Goal: Information Seeking & Learning: Learn about a topic

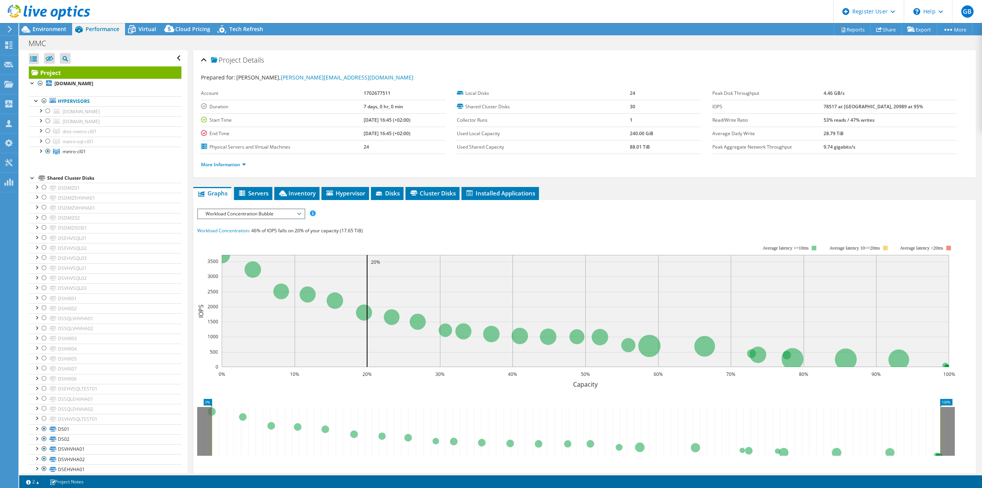
select select "USD"
click at [41, 130] on div at bounding box center [40, 130] width 8 height 8
click at [40, 130] on div at bounding box center [40, 130] width 8 height 8
click at [41, 139] on div at bounding box center [40, 141] width 8 height 8
drag, startPoint x: 92, startPoint y: 208, endPoint x: 102, endPoint y: 209, distance: 10.4
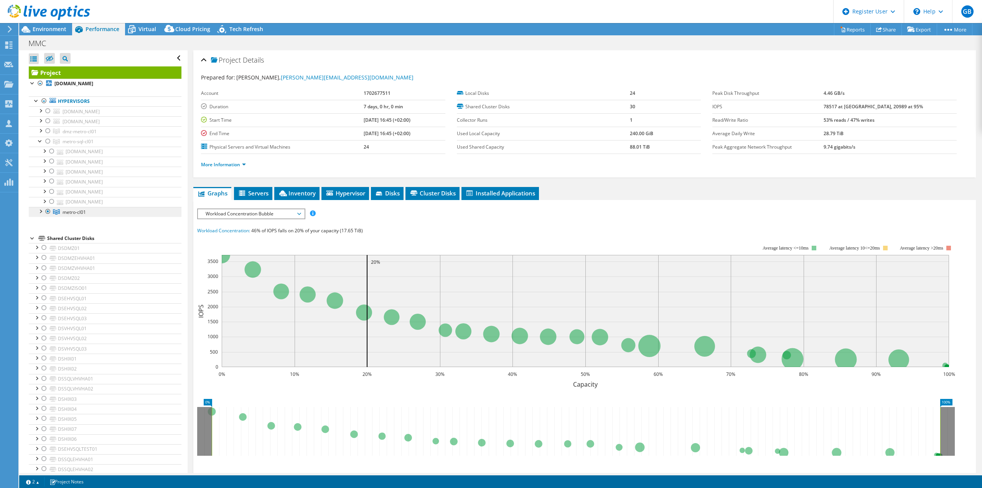
click at [92, 208] on link "metro-cl01" at bounding box center [105, 212] width 153 height 10
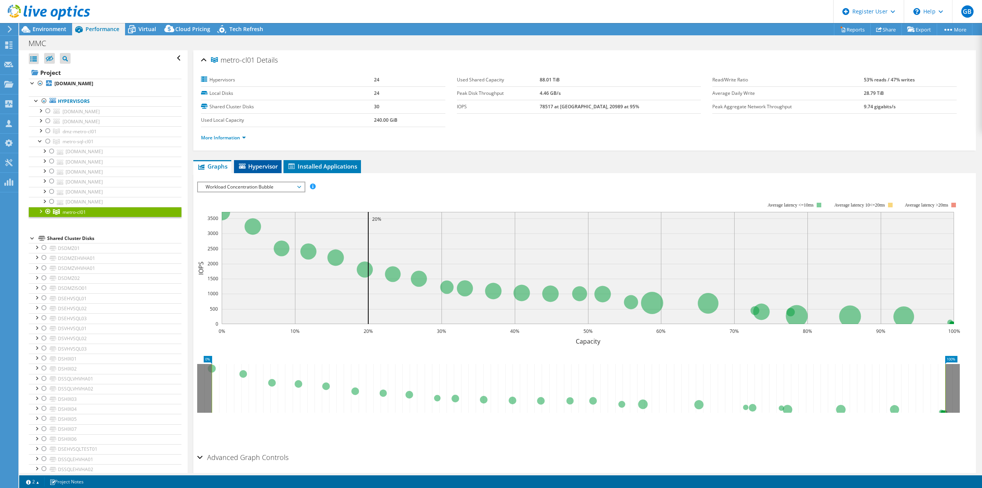
click at [255, 163] on span "Hypervisor" at bounding box center [258, 166] width 40 height 8
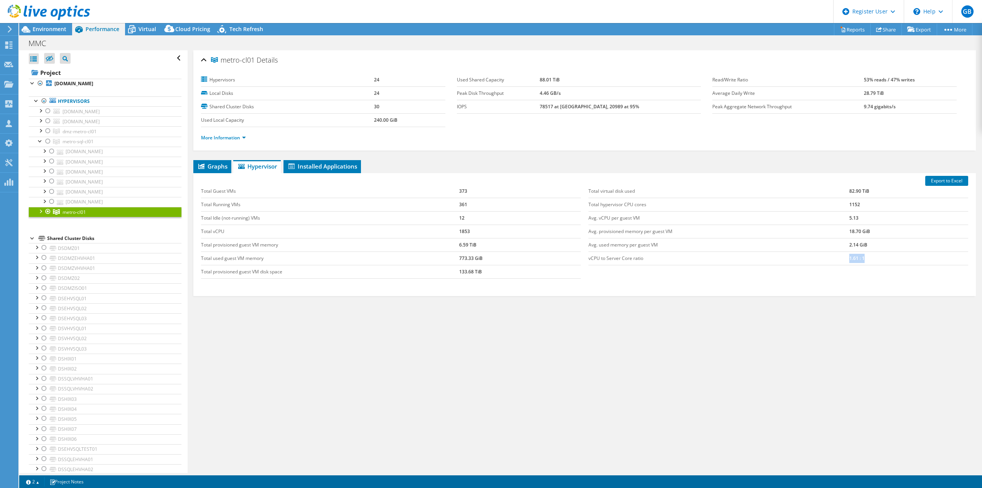
drag, startPoint x: 870, startPoint y: 258, endPoint x: 812, endPoint y: 257, distance: 58.3
click at [815, 257] on tr "vCPU to Server Core ratio 1.61 : 1" at bounding box center [779, 257] width 380 height 13
click at [217, 167] on span "Graphs" at bounding box center [212, 166] width 30 height 8
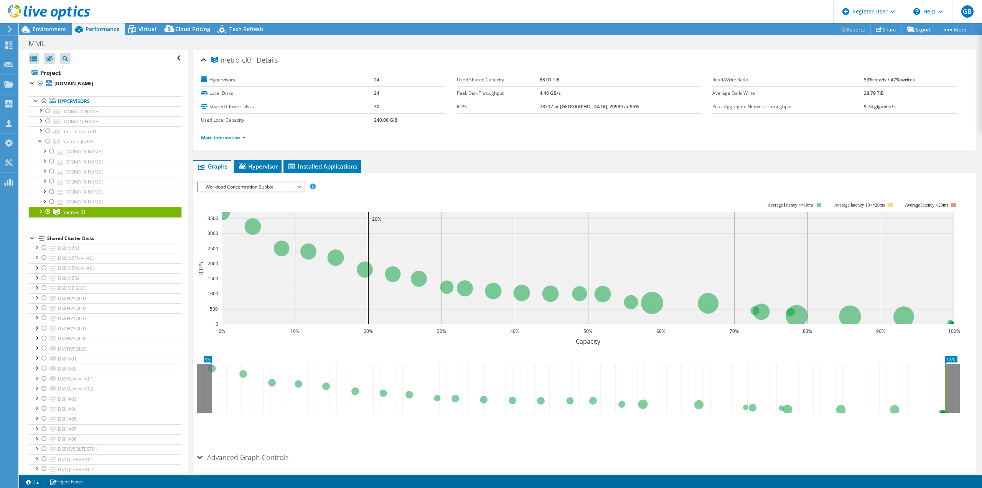
click at [249, 186] on span "Workload Concentration Bubble" at bounding box center [251, 186] width 99 height 9
click at [224, 243] on li "CPU Percentage" at bounding box center [251, 242] width 106 height 9
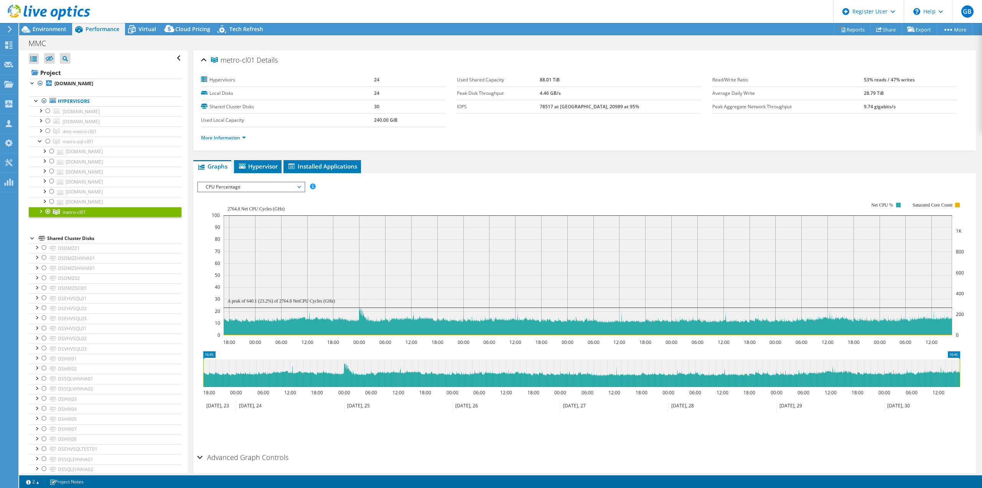
click at [31, 236] on div at bounding box center [33, 238] width 8 height 8
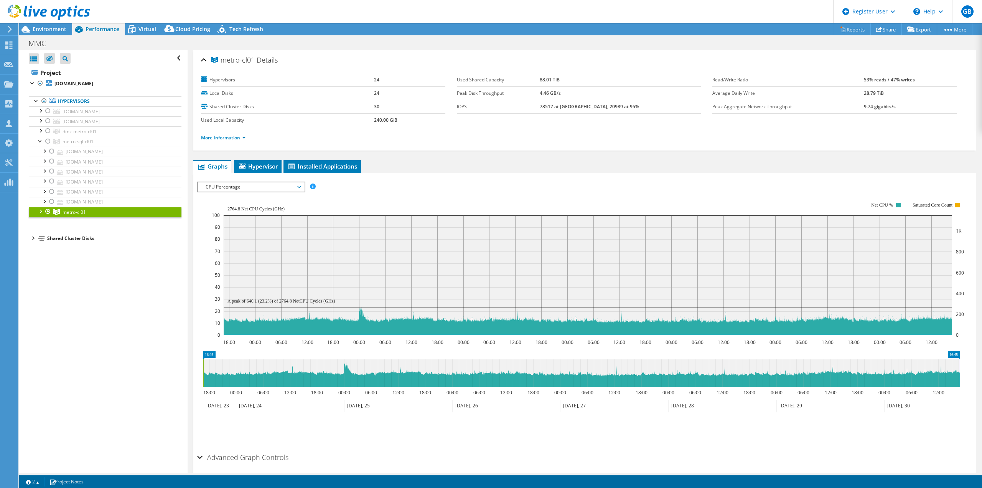
scroll to position [28, 0]
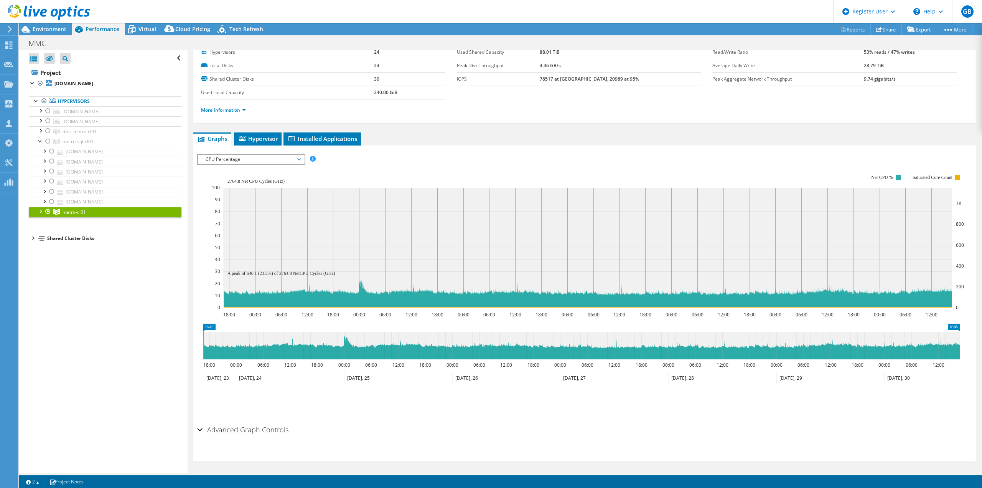
click at [238, 157] on span "CPU Percentage" at bounding box center [251, 159] width 99 height 9
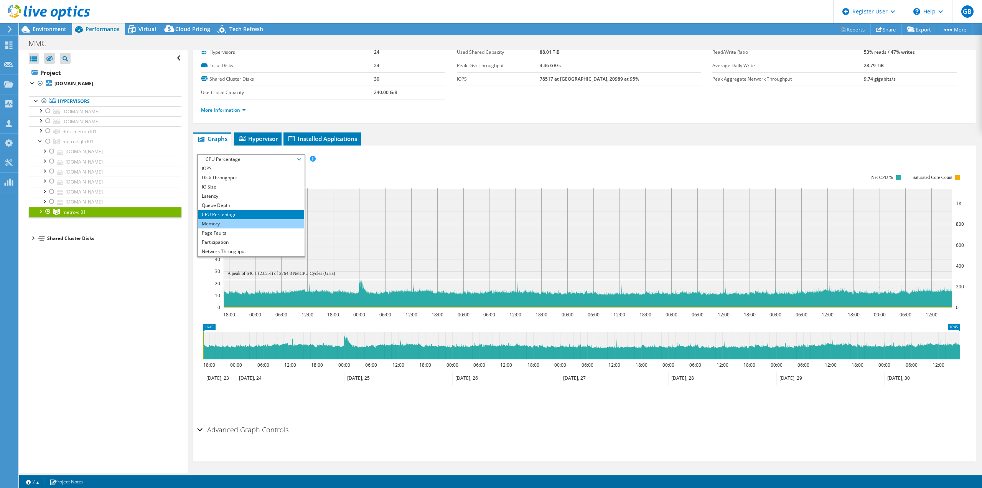
click at [224, 223] on li "Memory" at bounding box center [251, 223] width 106 height 9
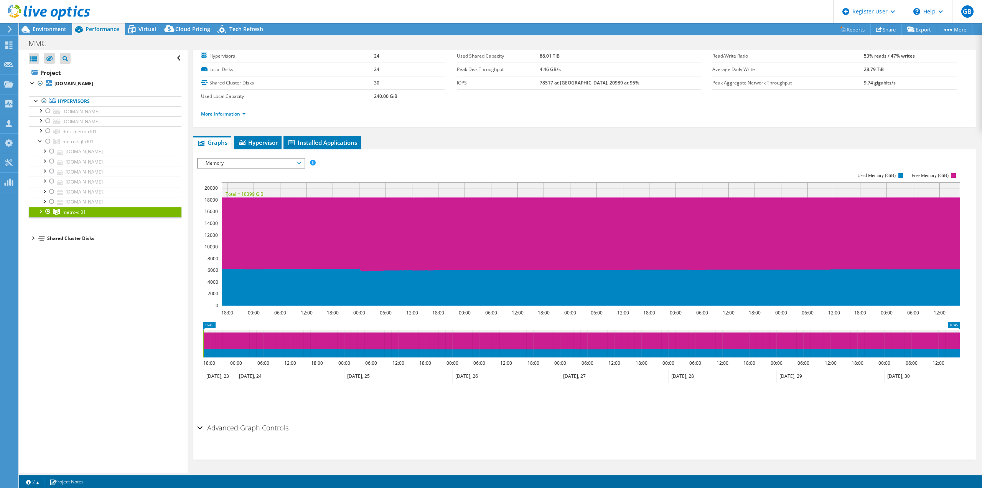
scroll to position [0, 0]
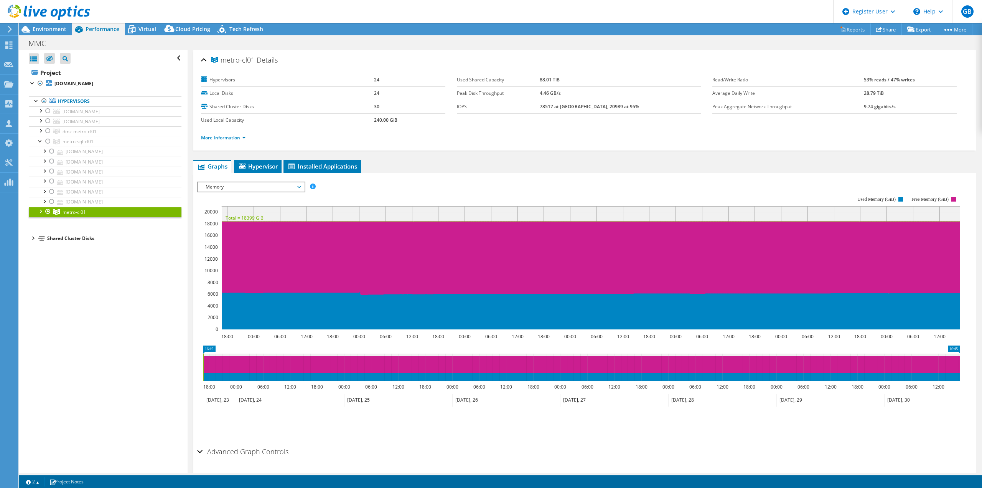
click at [239, 188] on span "Memory" at bounding box center [251, 186] width 99 height 9
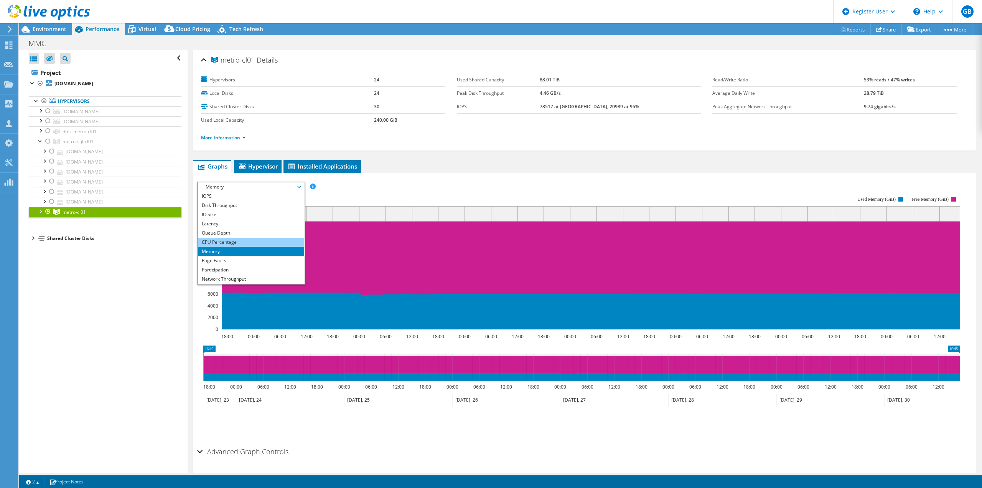
click at [216, 239] on li "CPU Percentage" at bounding box center [251, 242] width 106 height 9
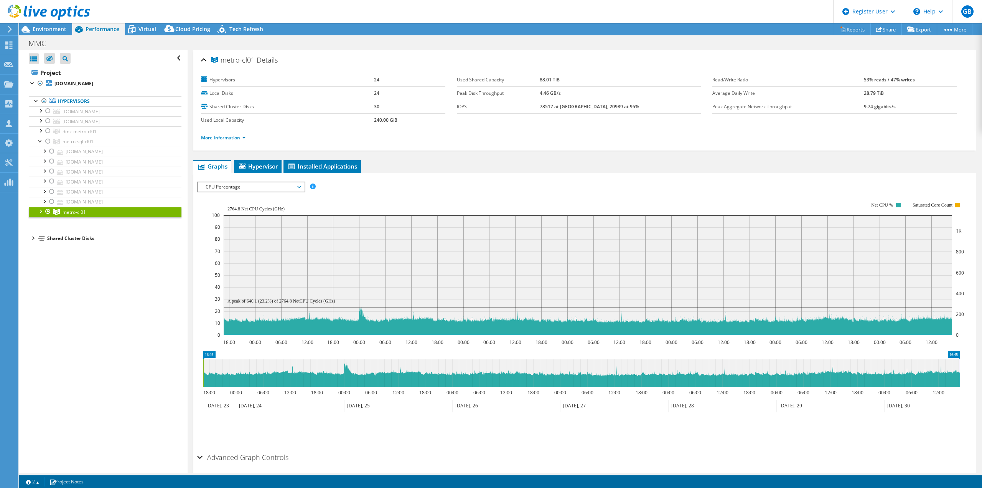
click at [39, 208] on div at bounding box center [40, 211] width 8 height 8
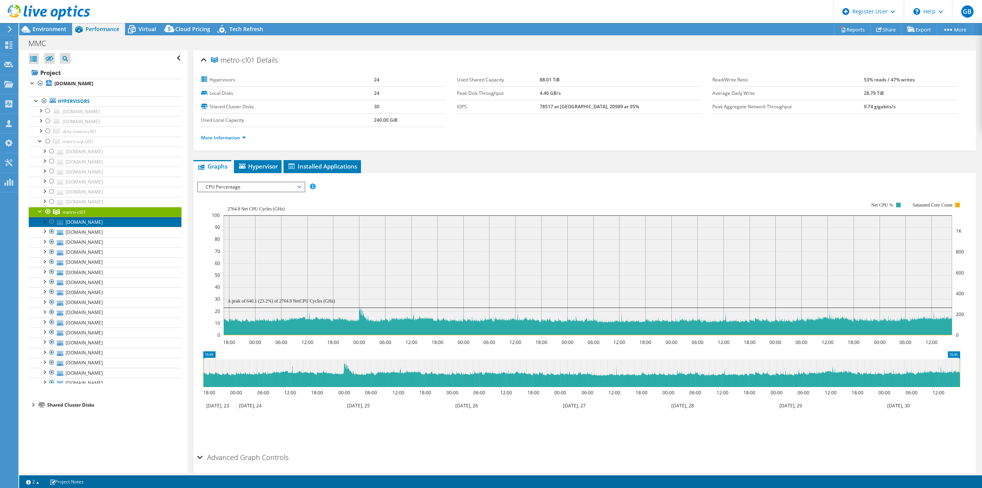
click at [90, 222] on link "[DOMAIN_NAME]" at bounding box center [105, 222] width 153 height 10
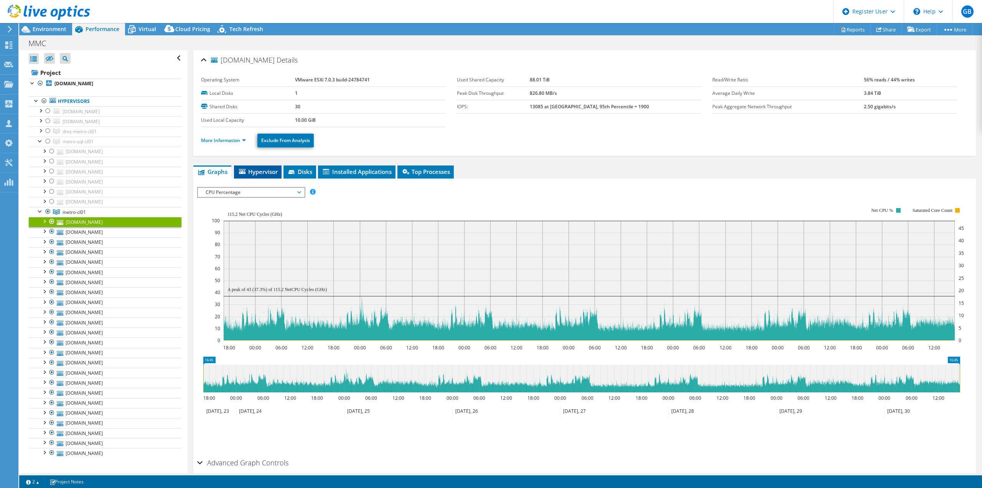
click at [252, 170] on span "Hypervisor" at bounding box center [258, 172] width 40 height 8
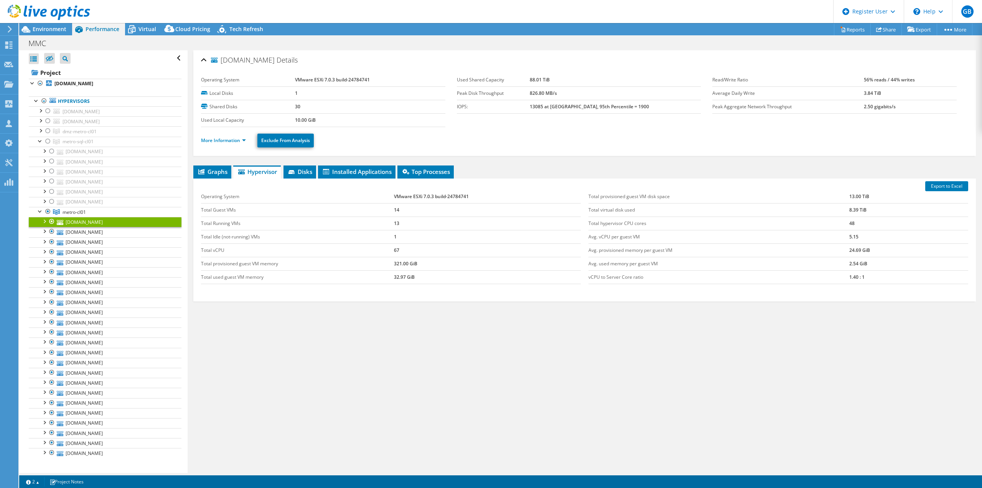
click at [216, 178] on div "Export to Excel Operating System VMware ESXi 7.0.3 build-24784741 Total Guest V…" at bounding box center [584, 239] width 783 height 123
click at [216, 172] on span "Graphs" at bounding box center [212, 172] width 30 height 8
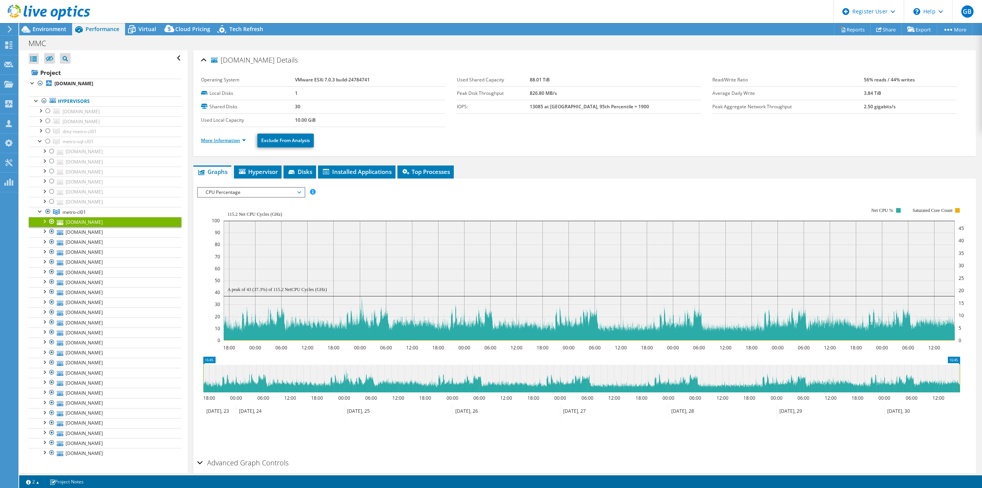
click at [242, 139] on link "More Information" at bounding box center [223, 140] width 45 height 7
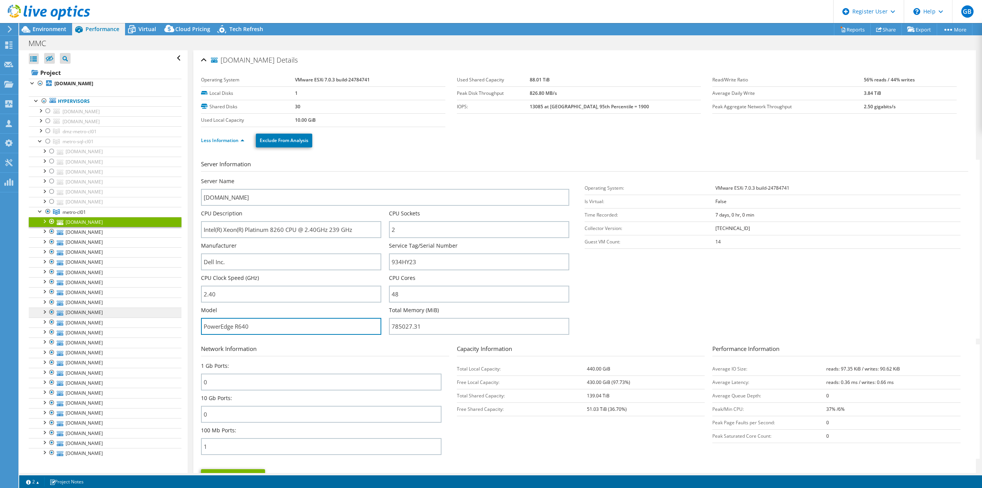
drag, startPoint x: 273, startPoint y: 327, endPoint x: 150, endPoint y: 313, distance: 123.6
click at [165, 313] on div "Open All Close All Hide Excluded Nodes Project Tree Filter" at bounding box center [500, 261] width 963 height 422
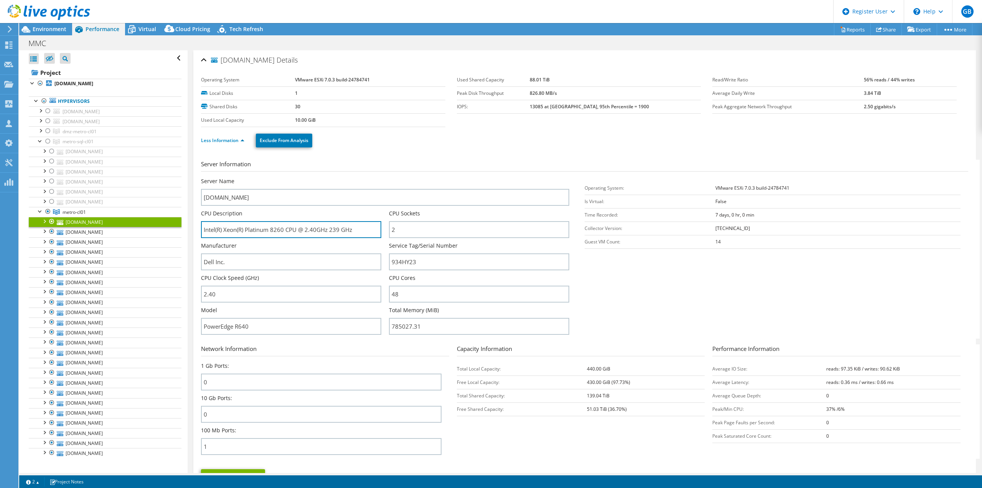
drag, startPoint x: 283, startPoint y: 228, endPoint x: 195, endPoint y: 228, distance: 88.2
click at [195, 228] on div "[DOMAIN_NAME] Details Operating System VMware ESXi 7.0.3 build-24784741 Local D…" at bounding box center [584, 277] width 783 height 454
click at [74, 211] on span "metro-cl01" at bounding box center [74, 212] width 23 height 7
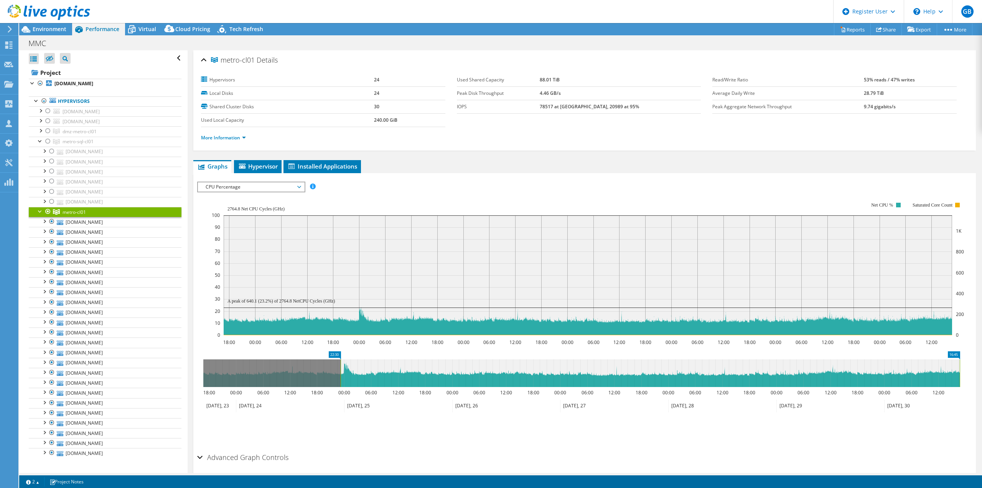
drag, startPoint x: 203, startPoint y: 370, endPoint x: 340, endPoint y: 377, distance: 137.5
click at [340, 377] on rect at bounding box center [340, 373] width 3 height 28
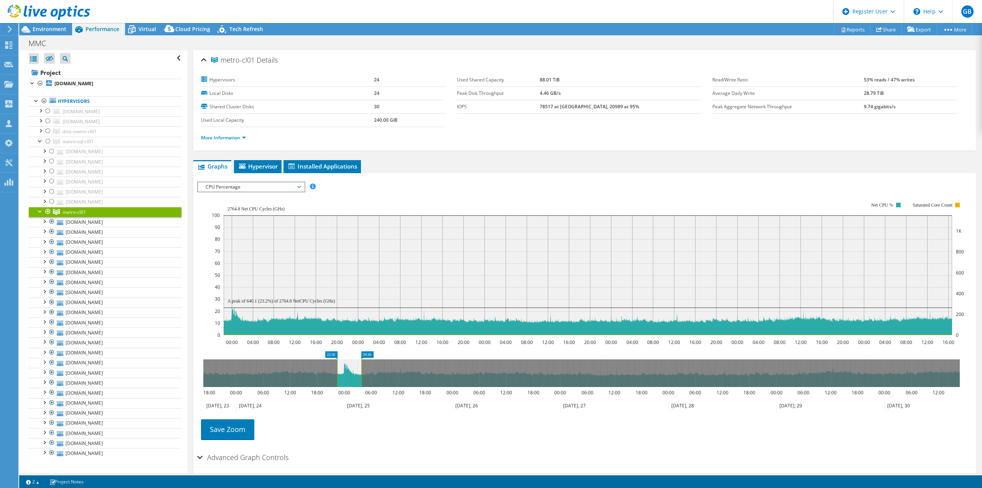
drag, startPoint x: 961, startPoint y: 366, endPoint x: 362, endPoint y: 376, distance: 598.7
click at [362, 376] on rect at bounding box center [361, 373] width 3 height 28
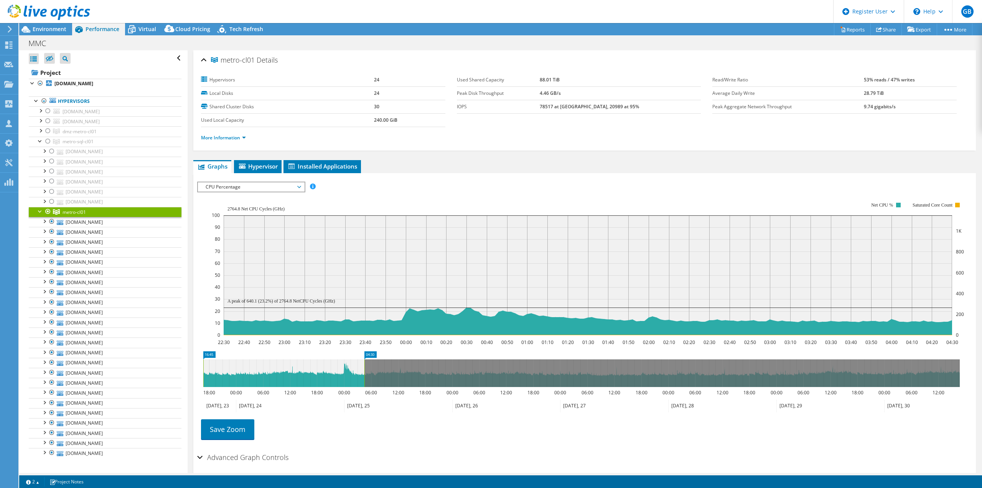
drag, startPoint x: 338, startPoint y: 371, endPoint x: 281, endPoint y: 372, distance: 57.6
click at [169, 368] on div "Open All Close All Hide Excluded Nodes Project Tree Filter" at bounding box center [500, 261] width 963 height 422
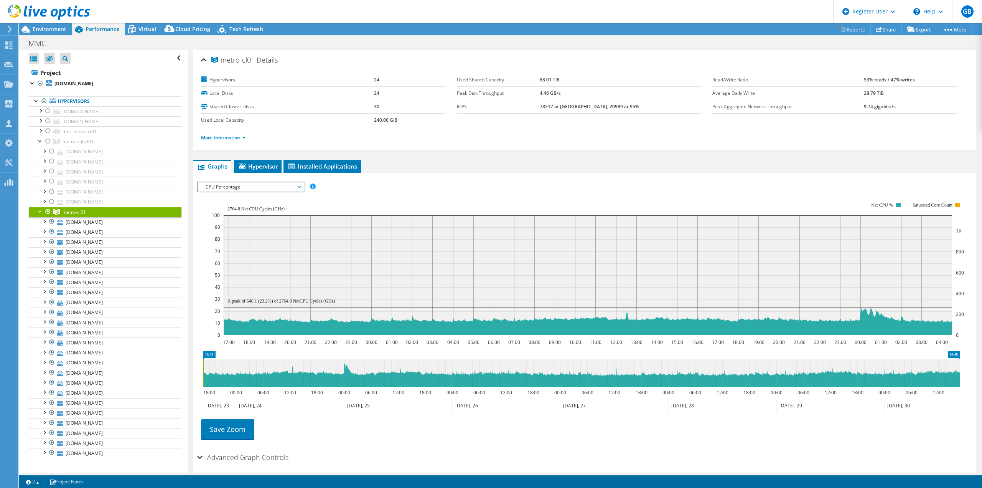
drag, startPoint x: 365, startPoint y: 373, endPoint x: 793, endPoint y: 360, distance: 428.4
click at [964, 356] on icon "16:45 16:45 18:00 00:00 06:00 12:00 18:00 00:00 06:00 12:00 18:00 00:00 06:00 1…" at bounding box center [581, 381] width 769 height 61
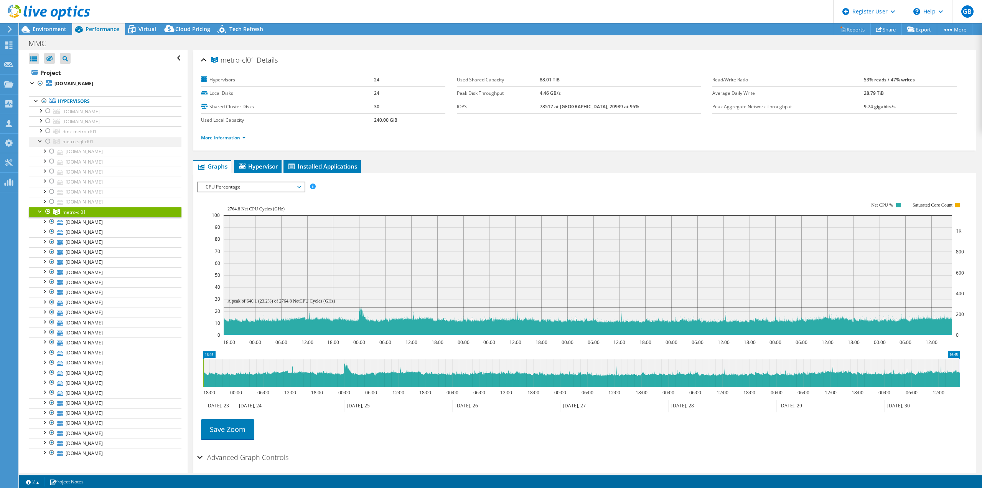
click at [40, 140] on div at bounding box center [40, 141] width 8 height 8
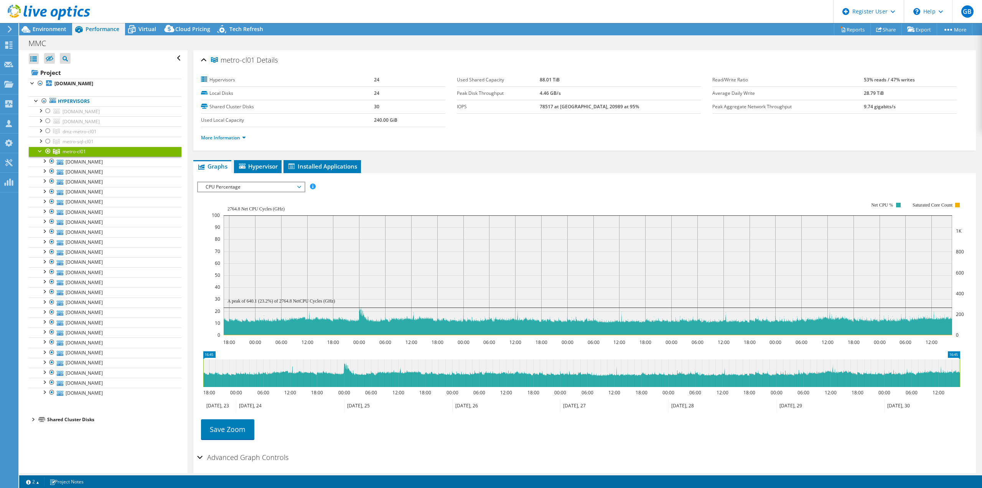
click at [40, 151] on div at bounding box center [40, 151] width 8 height 8
